Goal: Information Seeking & Learning: Find specific fact

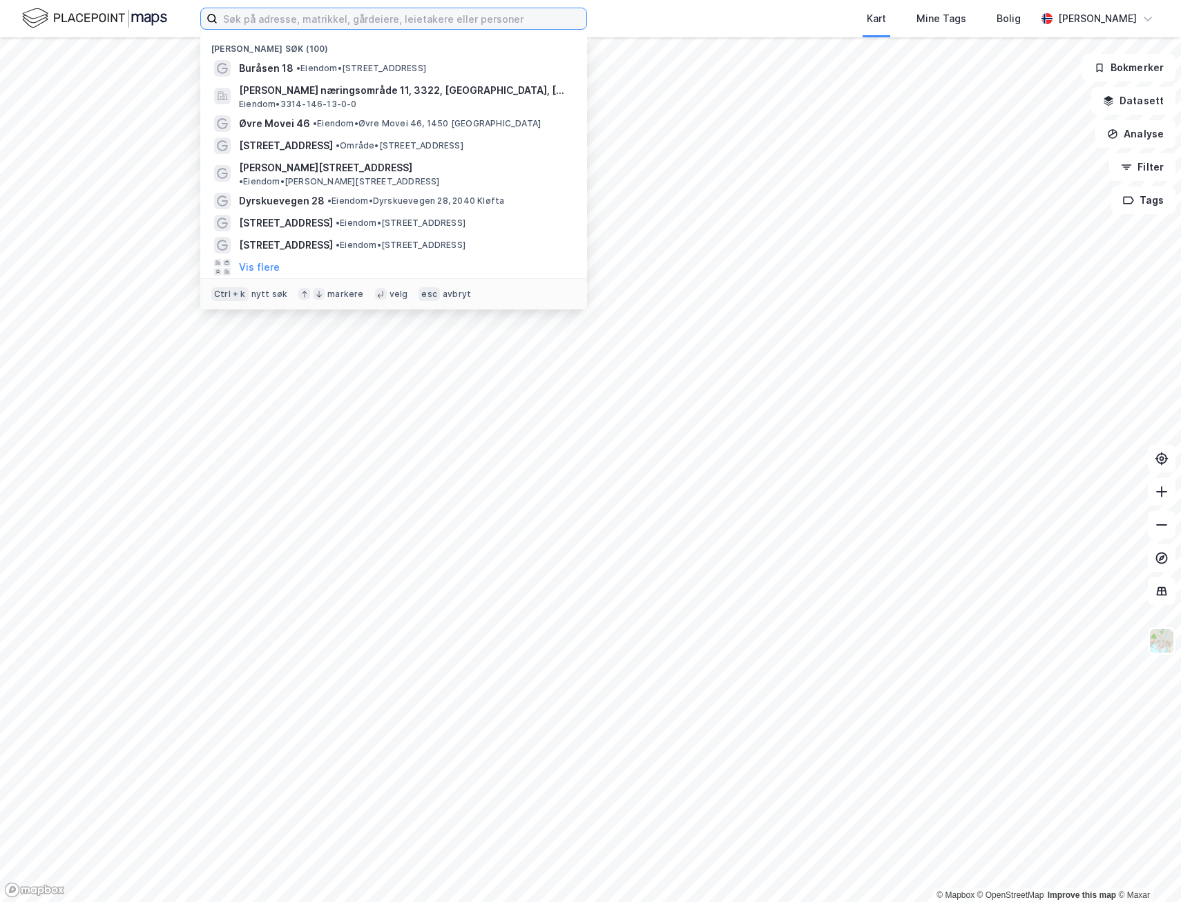
click at [267, 21] on input at bounding box center [402, 18] width 369 height 21
paste input "Kjørbekkdalen 12F"
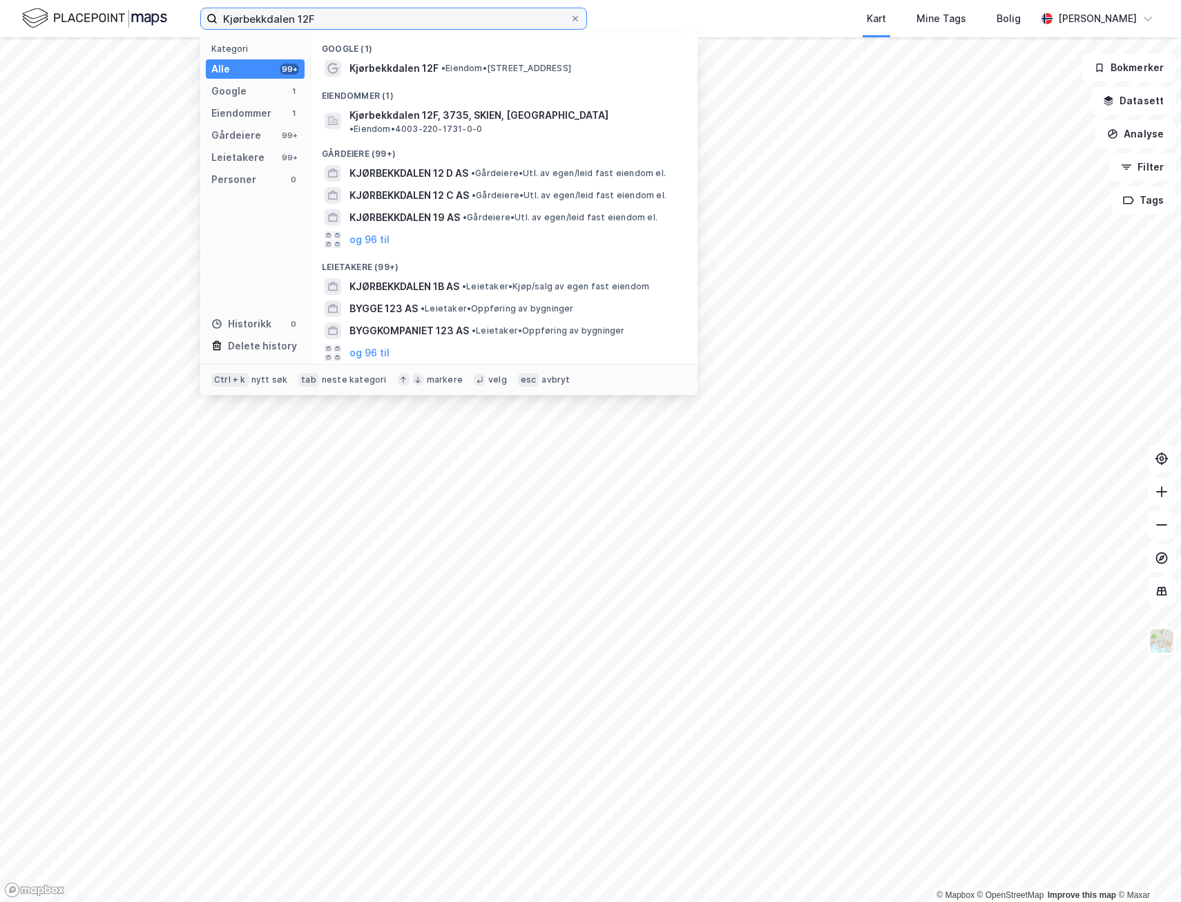
drag, startPoint x: 345, startPoint y: 21, endPoint x: 98, endPoint y: 15, distance: 246.6
click at [98, 15] on div "Kjørbekkdalen 12F Kategori Alle 99+ Google 1 Eiendommer 1 Gårdeiere 99+ Leietak…" at bounding box center [590, 18] width 1181 height 37
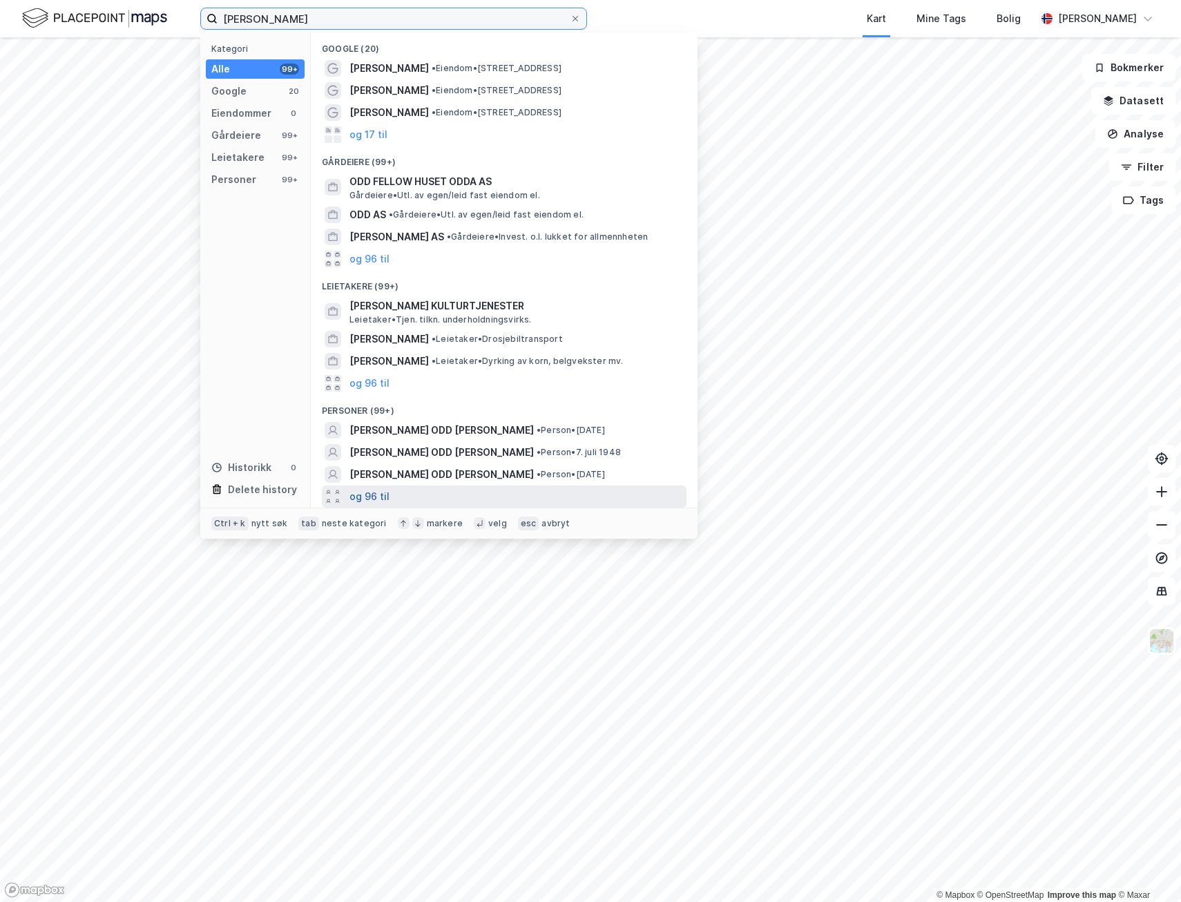
type input "[PERSON_NAME]"
click at [381, 501] on button "og 96 til" at bounding box center [369, 496] width 40 height 17
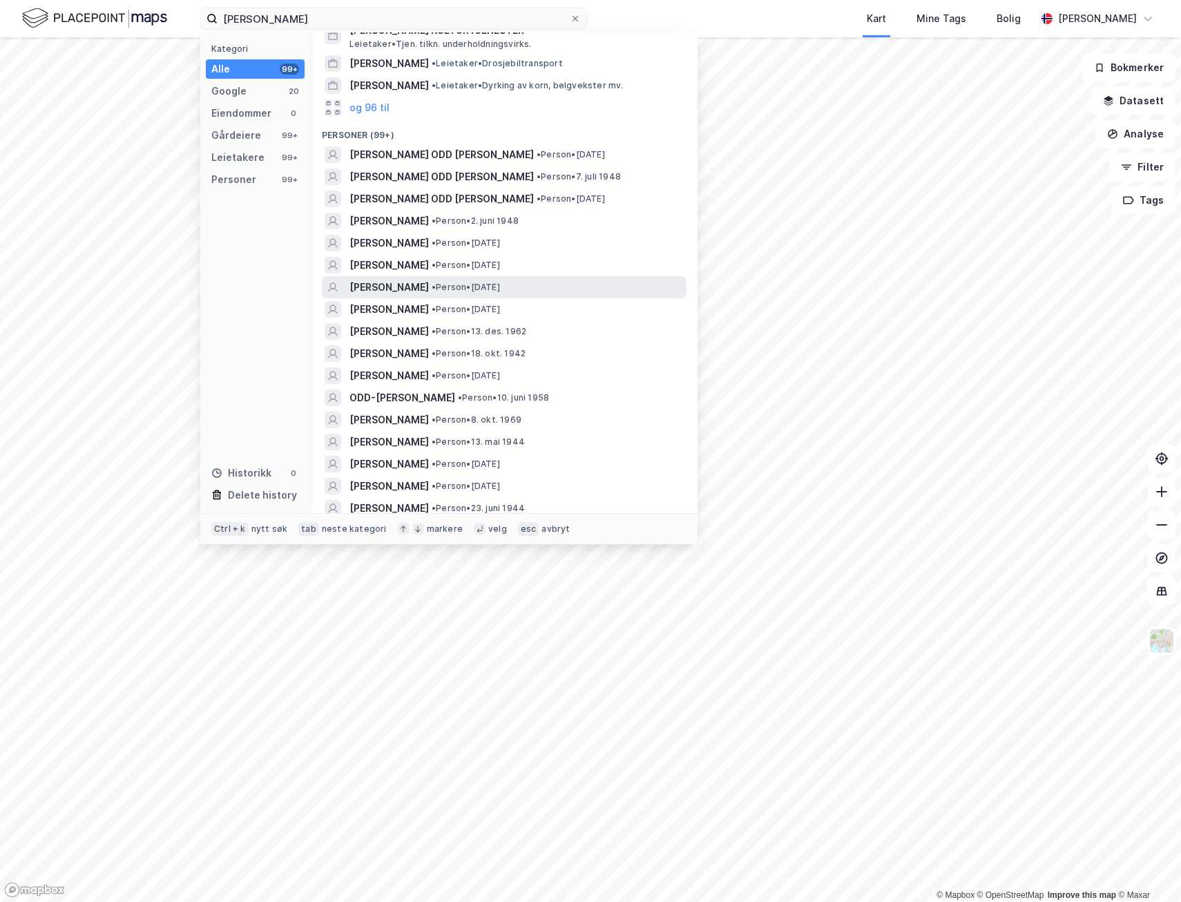
scroll to position [276, 0]
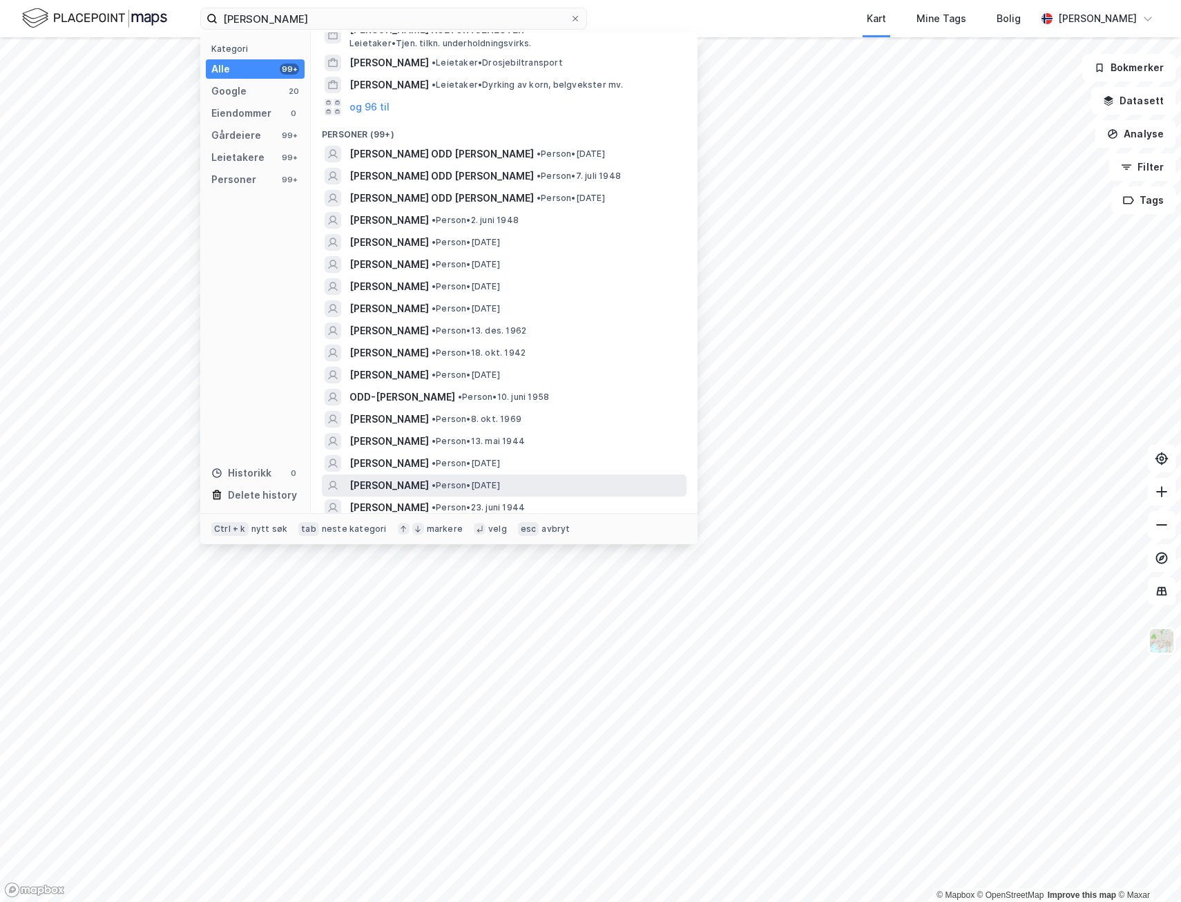
click at [500, 488] on span "• Person • [DATE]" at bounding box center [466, 485] width 68 height 11
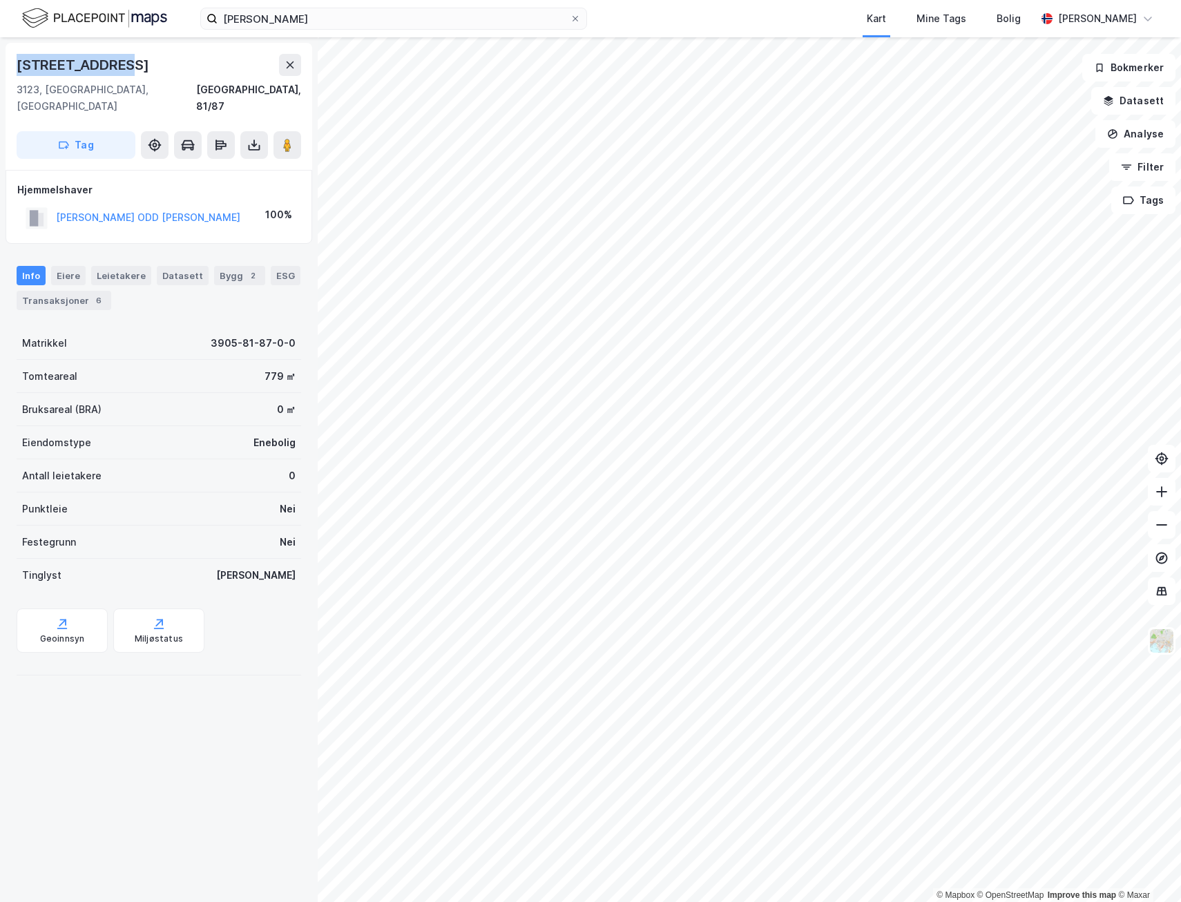
drag, startPoint x: 14, startPoint y: 66, endPoint x: 128, endPoint y: 61, distance: 114.8
click at [128, 61] on div "[STREET_ADDRESS]" at bounding box center [159, 106] width 307 height 127
drag, startPoint x: 128, startPoint y: 61, endPoint x: 98, endPoint y: 66, distance: 30.8
copy div "[STREET_ADDRESS]"
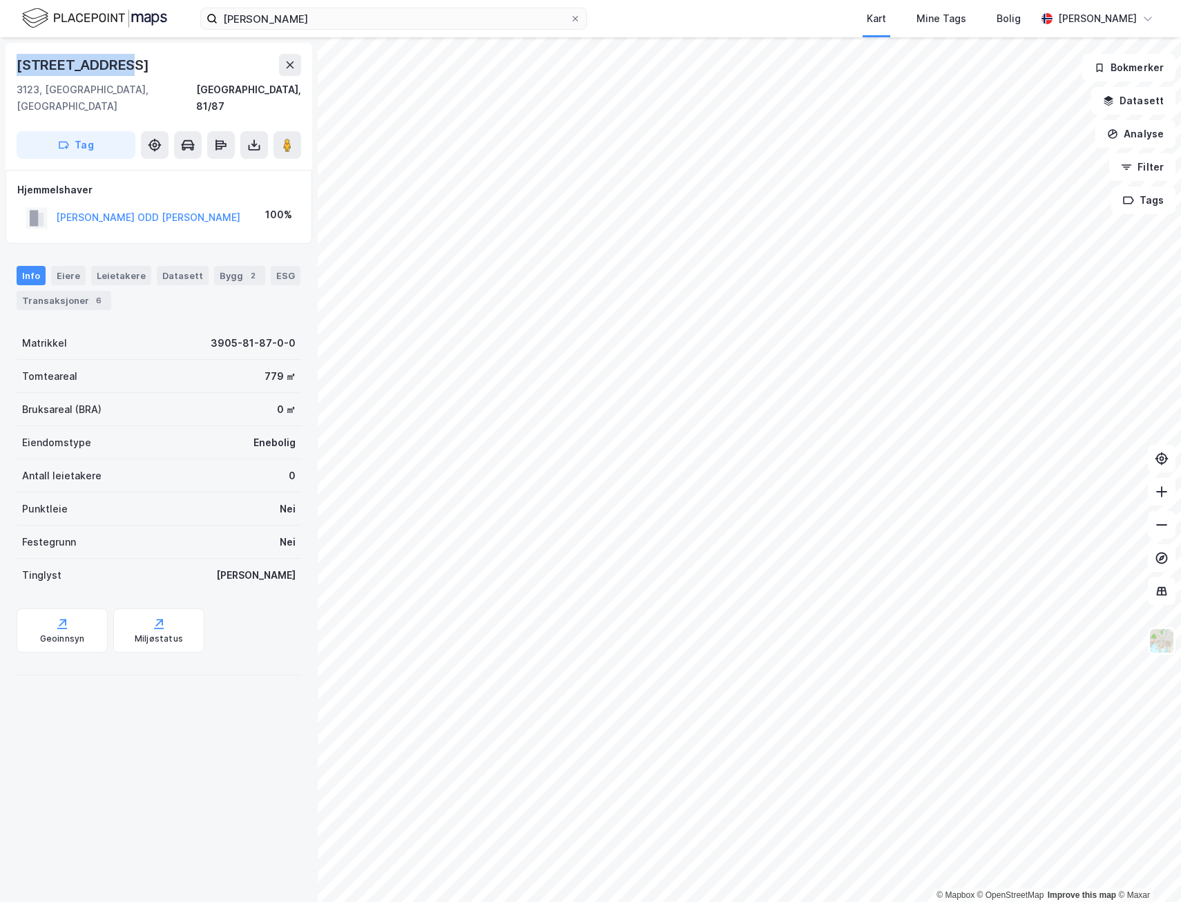
click at [505, 386] on div "© Mapbox © OpenStreetMap Improve this map © Maxar [STREET_ADDRESS], [GEOGRAPHIC…" at bounding box center [590, 469] width 1181 height 865
click at [283, 138] on image at bounding box center [287, 145] width 8 height 14
